Goal: Obtain resource: Download file/media

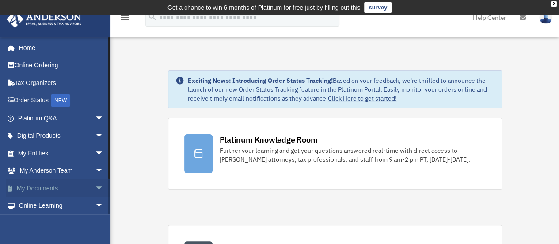
click at [95, 187] on span "arrow_drop_down" at bounding box center [104, 188] width 18 height 18
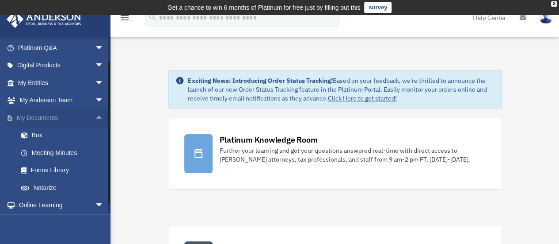
scroll to position [76, 0]
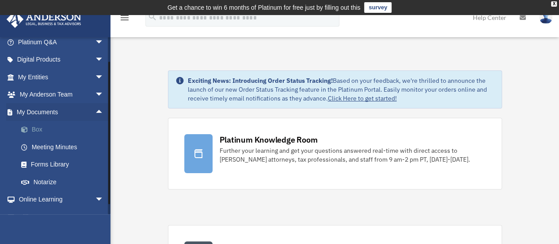
click at [45, 129] on link "Box" at bounding box center [64, 130] width 105 height 18
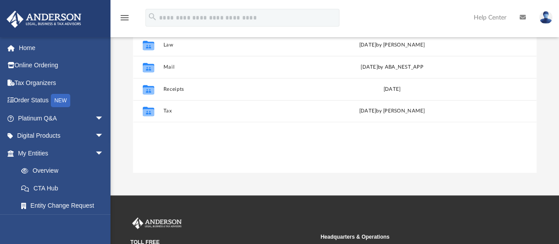
scroll to position [177, 0]
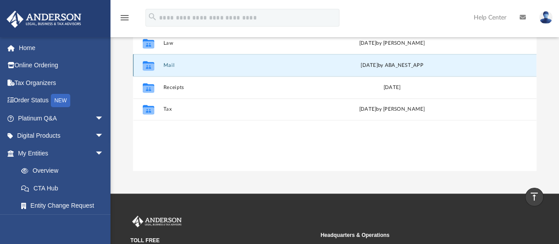
click at [170, 63] on button "Mail" at bounding box center [238, 65] width 150 height 6
click at [165, 64] on button "Mail" at bounding box center [238, 65] width 150 height 6
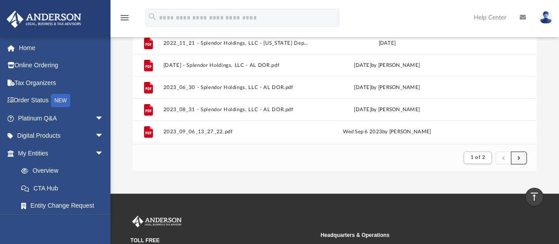
click at [520, 159] on span "submit" at bounding box center [519, 157] width 3 height 5
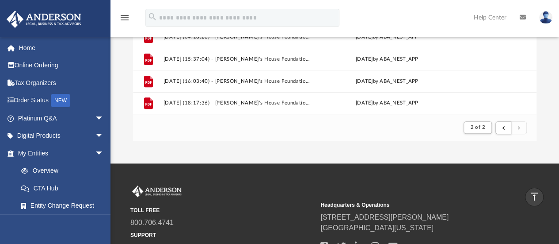
scroll to position [221, 0]
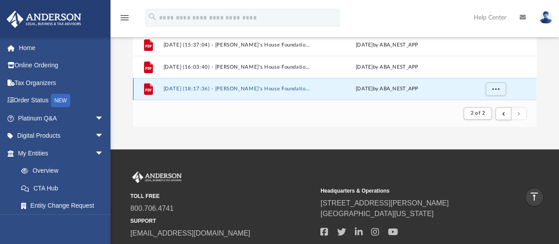
click at [234, 88] on button "2025.10.01 (18:17:36) - Amanda's House Foundation - Mail.pdf" at bounding box center [236, 89] width 147 height 6
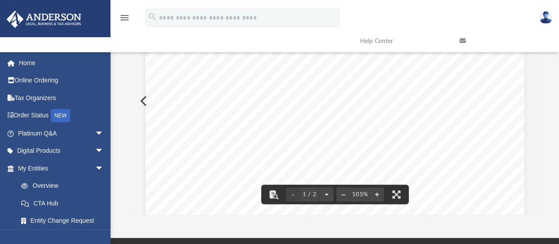
click at [125, 132] on div "Difficulty viewing your box folder? You can also access your account directly o…" at bounding box center [335, 74] width 449 height 283
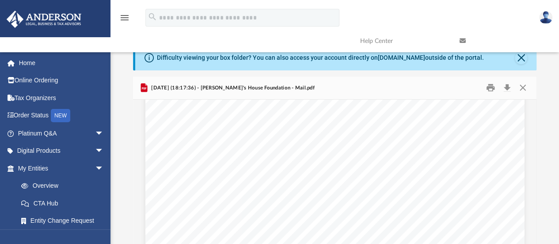
scroll to position [0, 0]
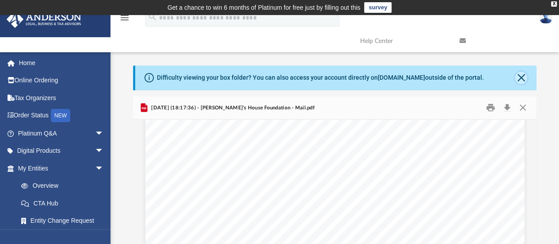
click at [522, 75] on button "Close" at bounding box center [521, 78] width 12 height 12
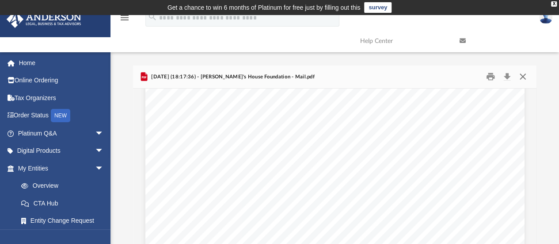
click at [522, 75] on button "Close" at bounding box center [523, 77] width 16 height 14
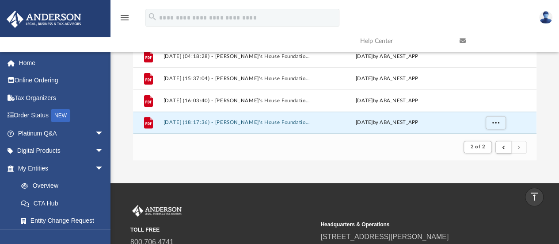
click at [547, 15] on img at bounding box center [546, 17] width 13 height 13
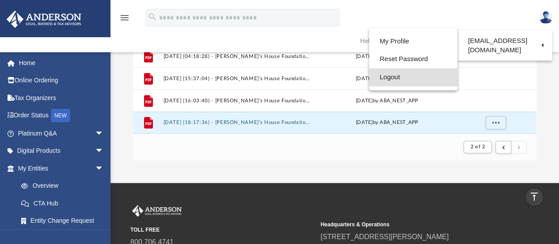
click at [369, 78] on link "Logout" at bounding box center [413, 77] width 88 height 18
